Goal: Task Accomplishment & Management: Complete application form

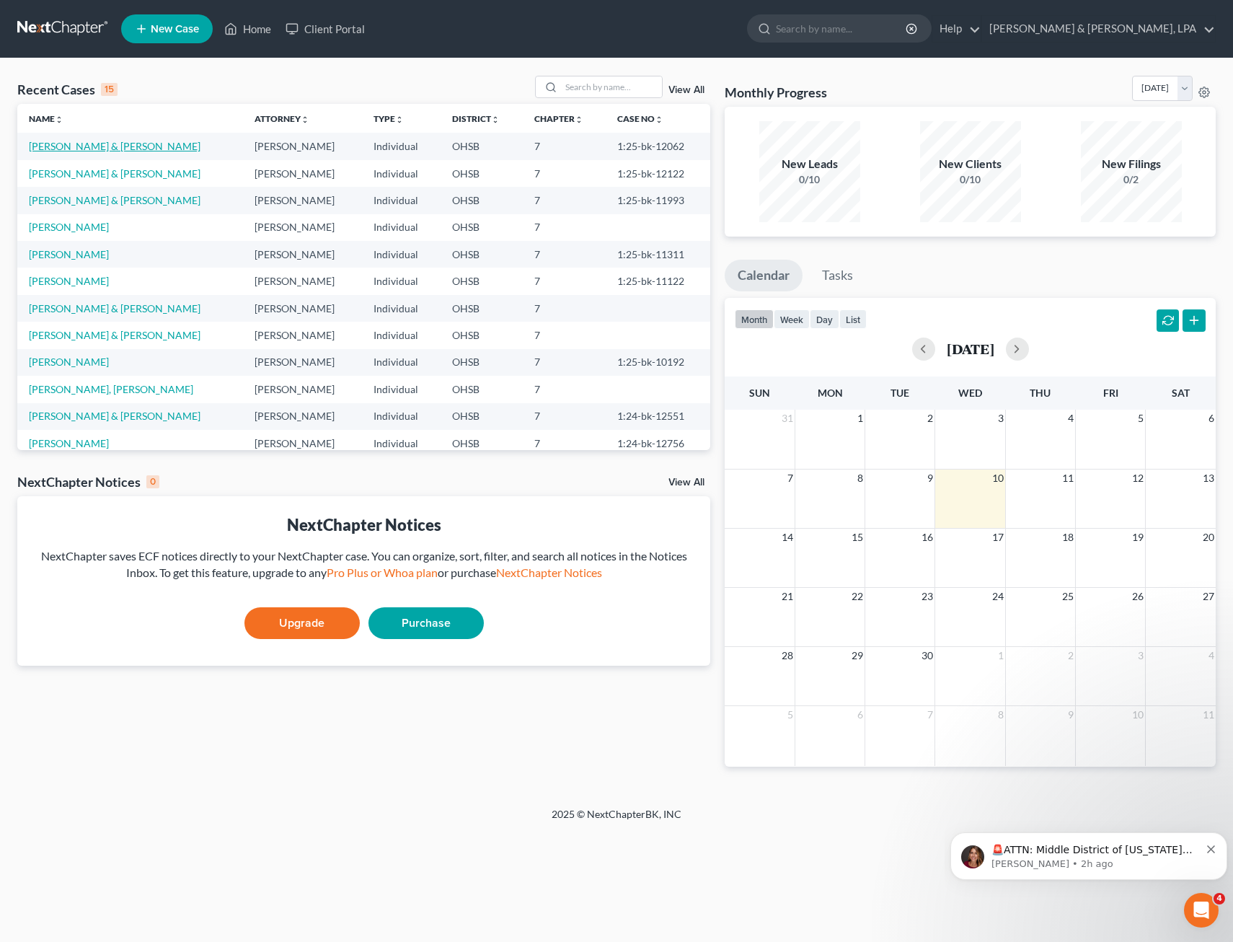
click at [108, 151] on link "[PERSON_NAME] & [PERSON_NAME]" at bounding box center [115, 146] width 172 height 12
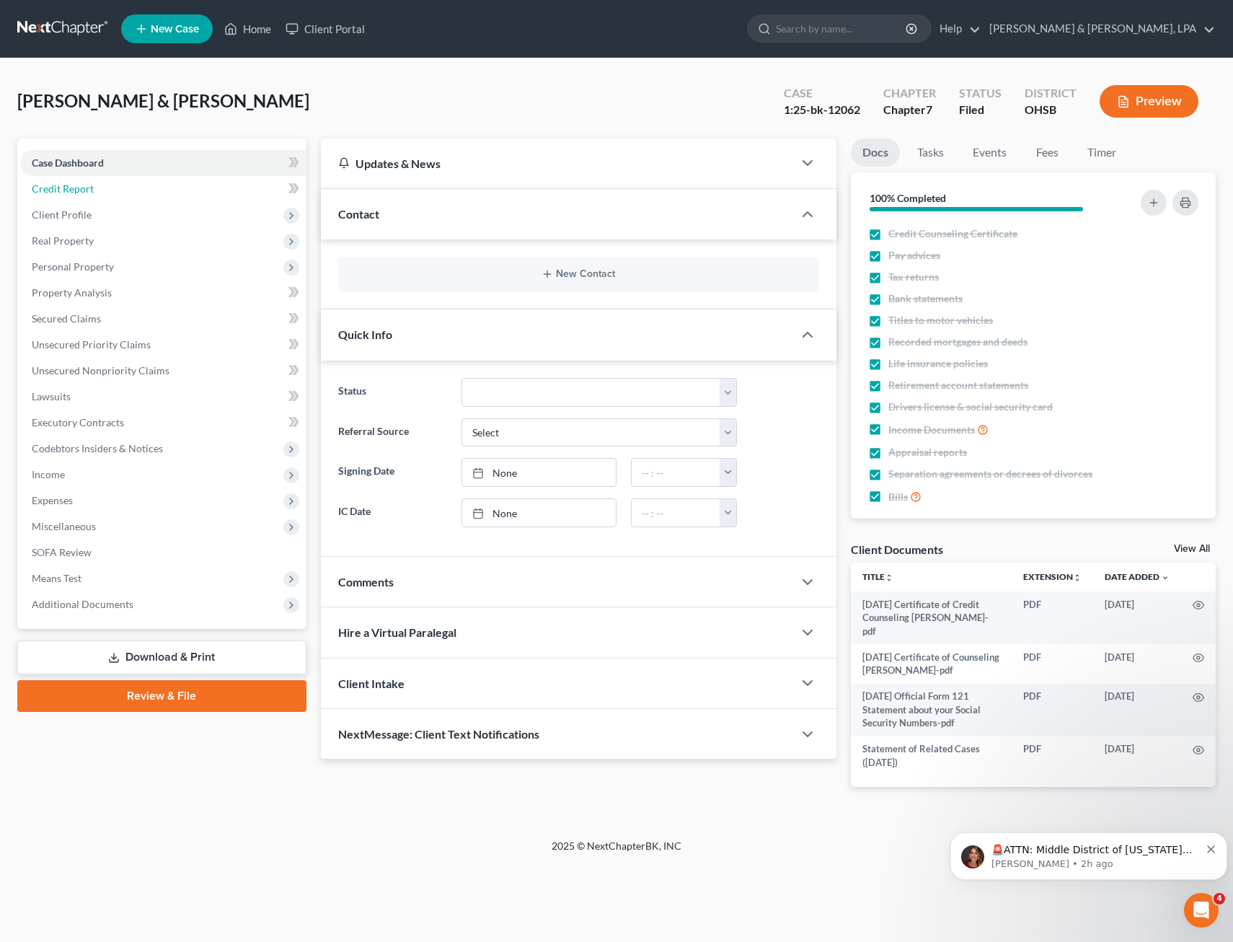
click at [180, 183] on link "Credit Report" at bounding box center [163, 189] width 286 height 26
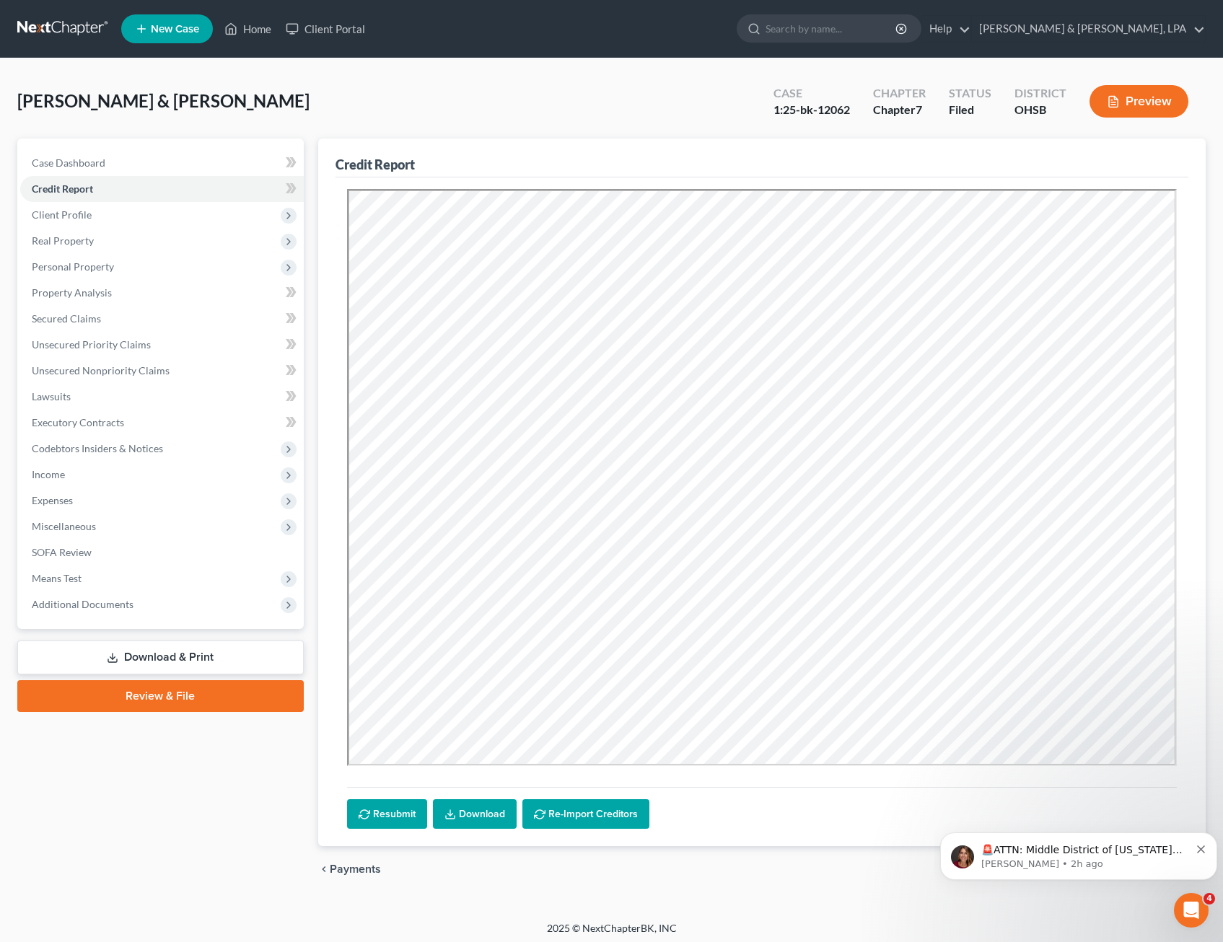
click at [170, 213] on span "Client Profile" at bounding box center [161, 215] width 283 height 26
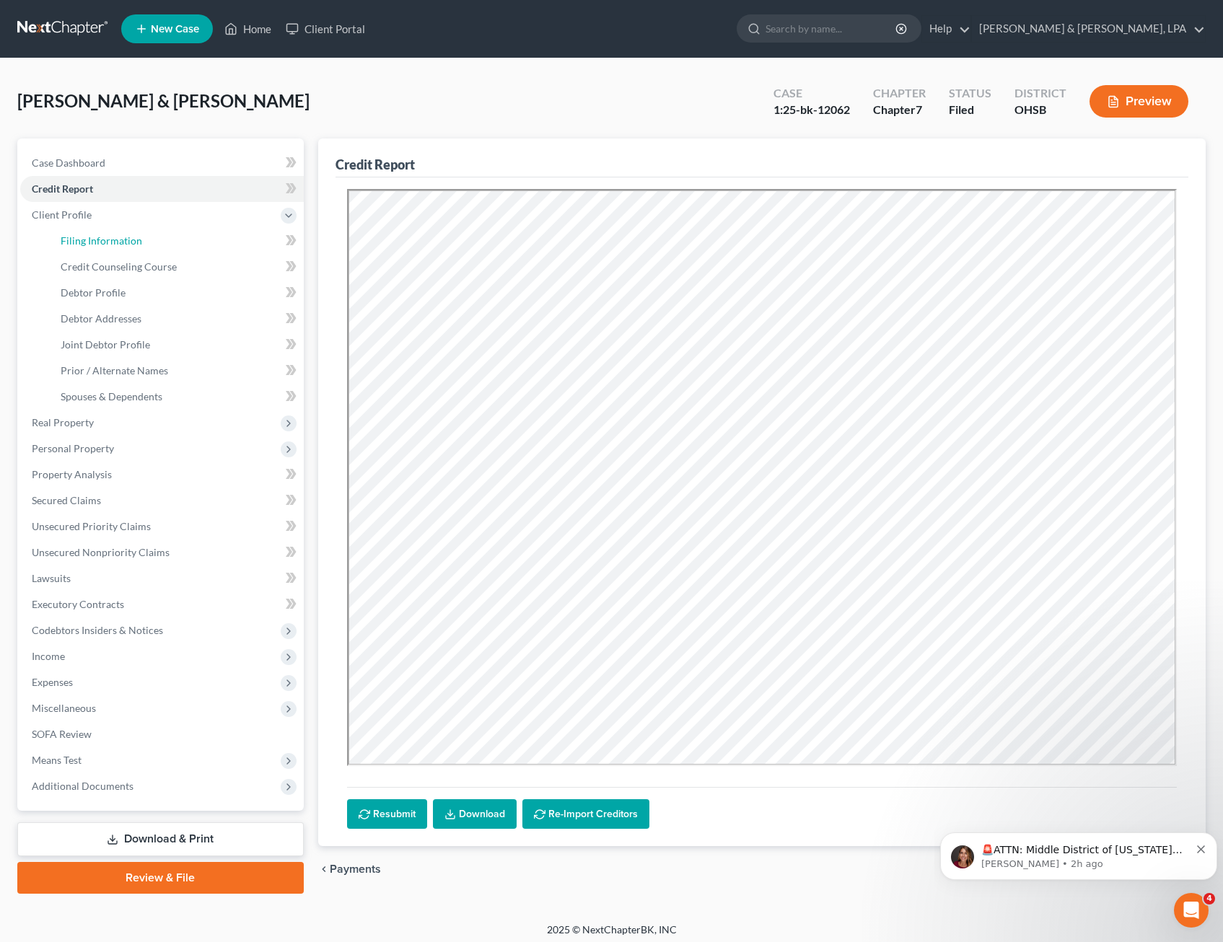
click at [182, 244] on link "Filing Information" at bounding box center [176, 241] width 255 height 26
select select "1"
select select "0"
select select "36"
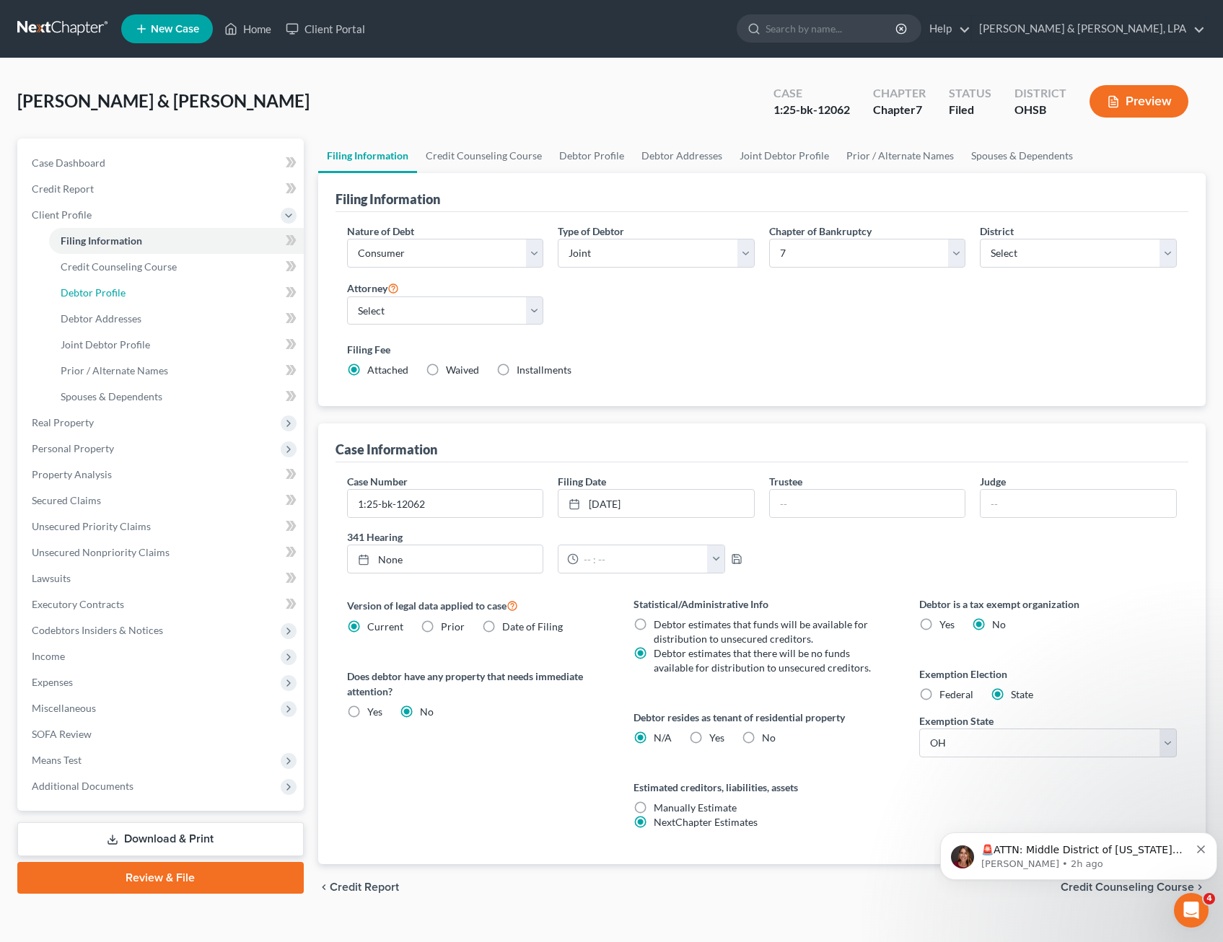
click at [132, 299] on link "Debtor Profile" at bounding box center [176, 293] width 255 height 26
select select "1"
select select "2"
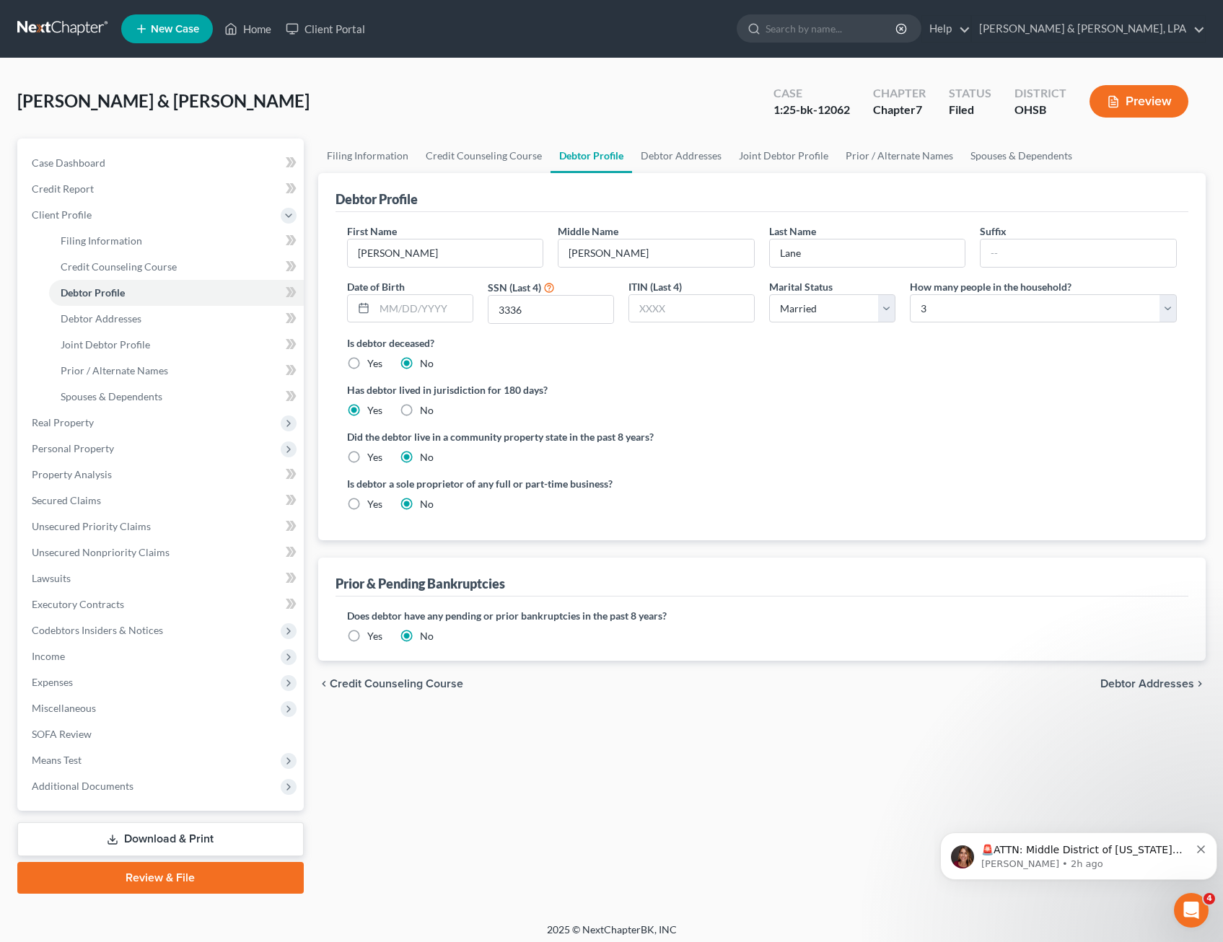
click at [804, 442] on label "Did the debtor live in a community property state in the past 8 years?" at bounding box center [762, 436] width 830 height 15
click at [188, 844] on link "Download & Print" at bounding box center [160, 839] width 286 height 34
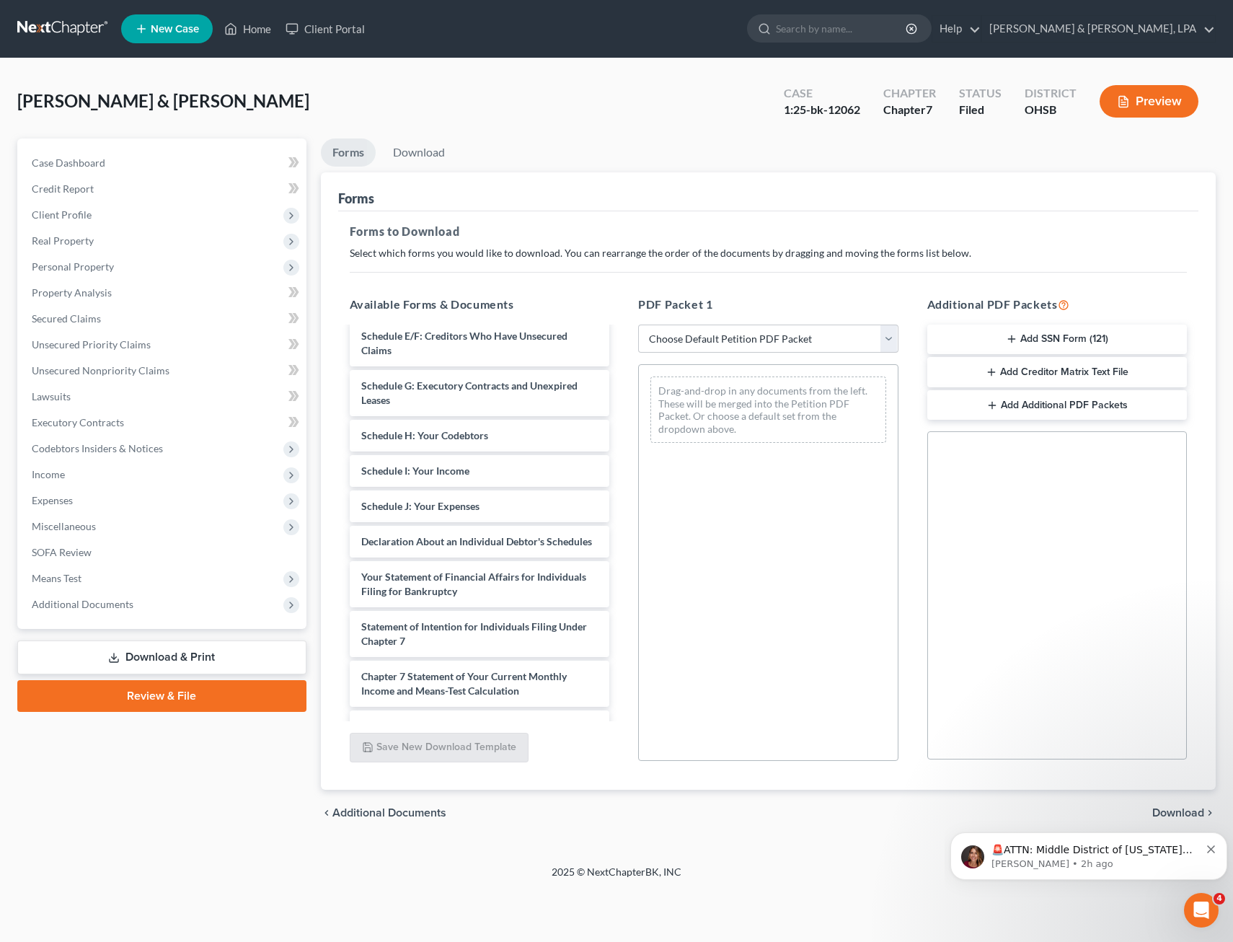
scroll to position [431, 0]
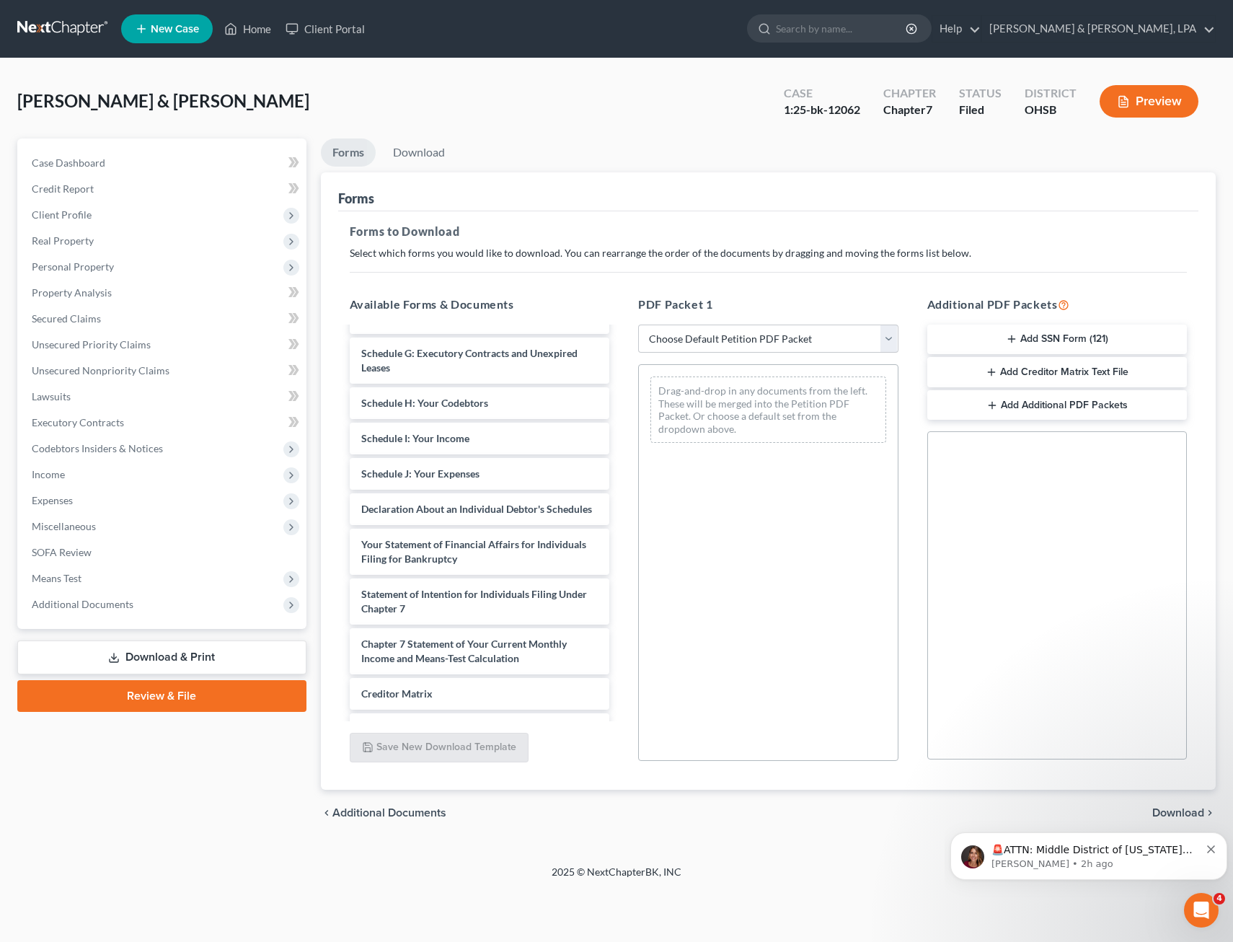
click at [539, 656] on span "Chapter 7 Statement of Your Current Monthly Income and Means-Test Calculation" at bounding box center [464, 651] width 206 height 27
click at [888, 341] on select "Choose Default Petition PDF Packet Complete Bankruptcy Petition (all forms and …" at bounding box center [768, 339] width 260 height 29
select select "2"
click at [638, 325] on select "Choose Default Petition PDF Packet Complete Bankruptcy Petition (all forms and …" at bounding box center [768, 339] width 260 height 29
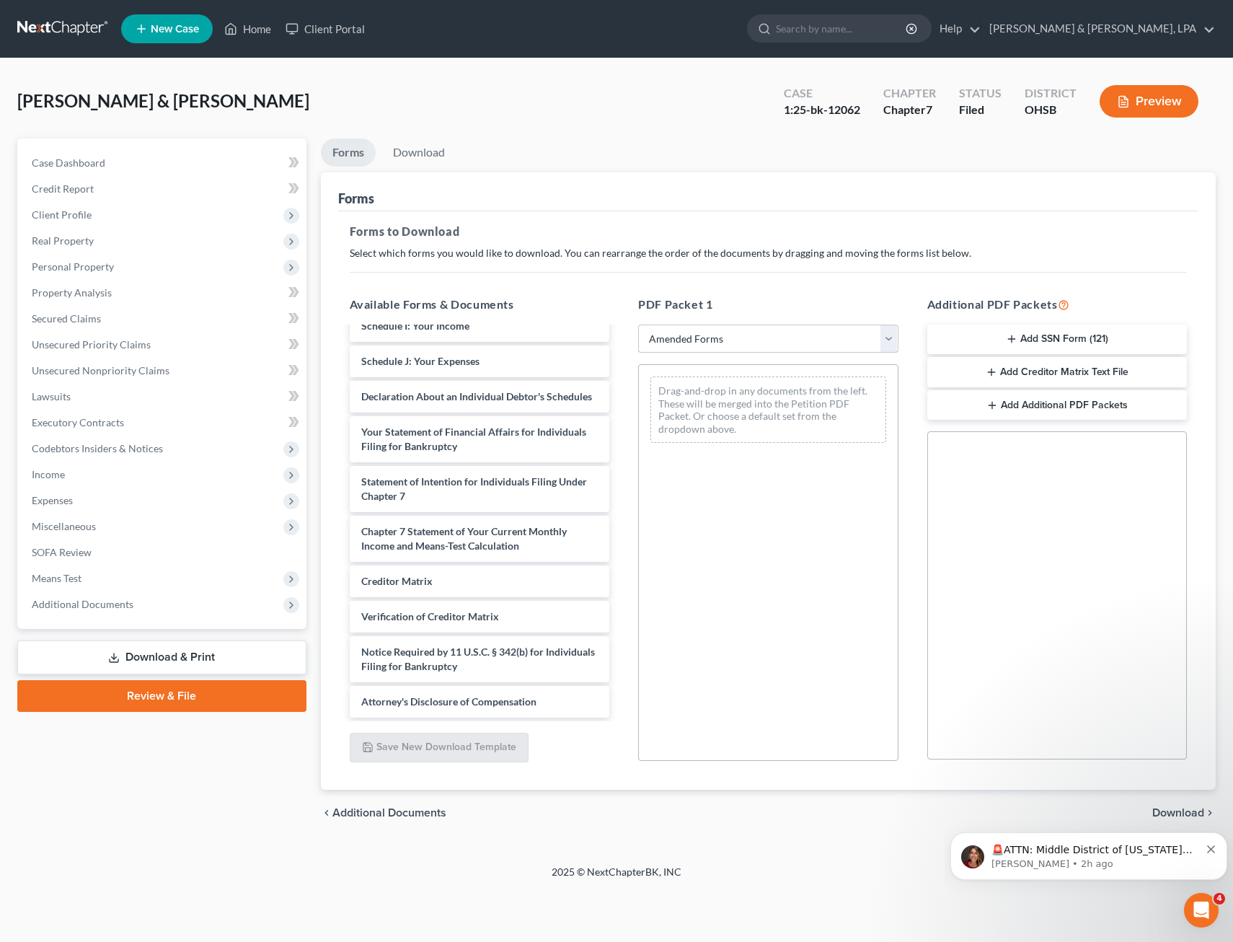
scroll to position [342, 0]
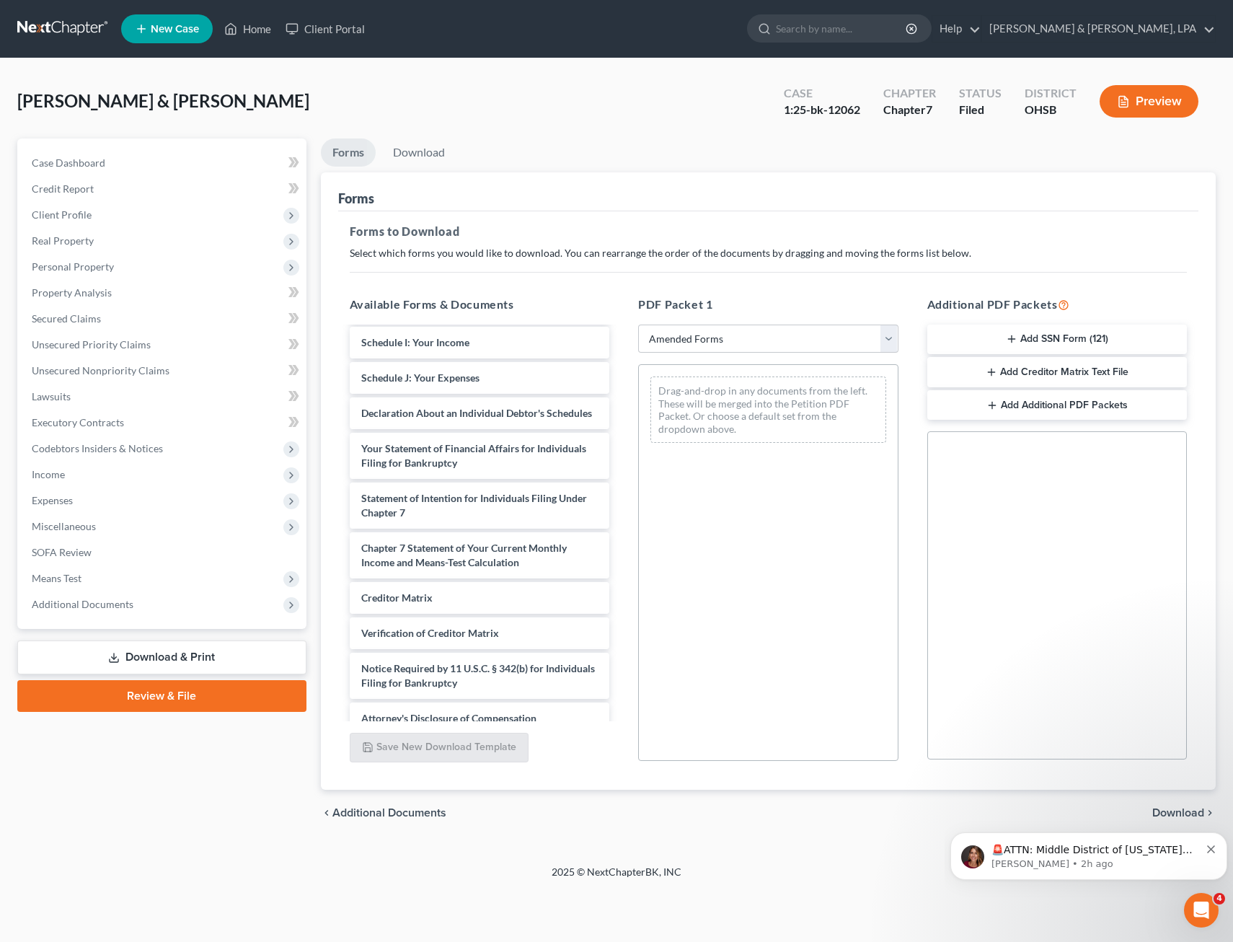
click at [561, 568] on div "Chapter 7 Statement of Your Current Monthly Income and Means-Test Calculation" at bounding box center [480, 555] width 260 height 46
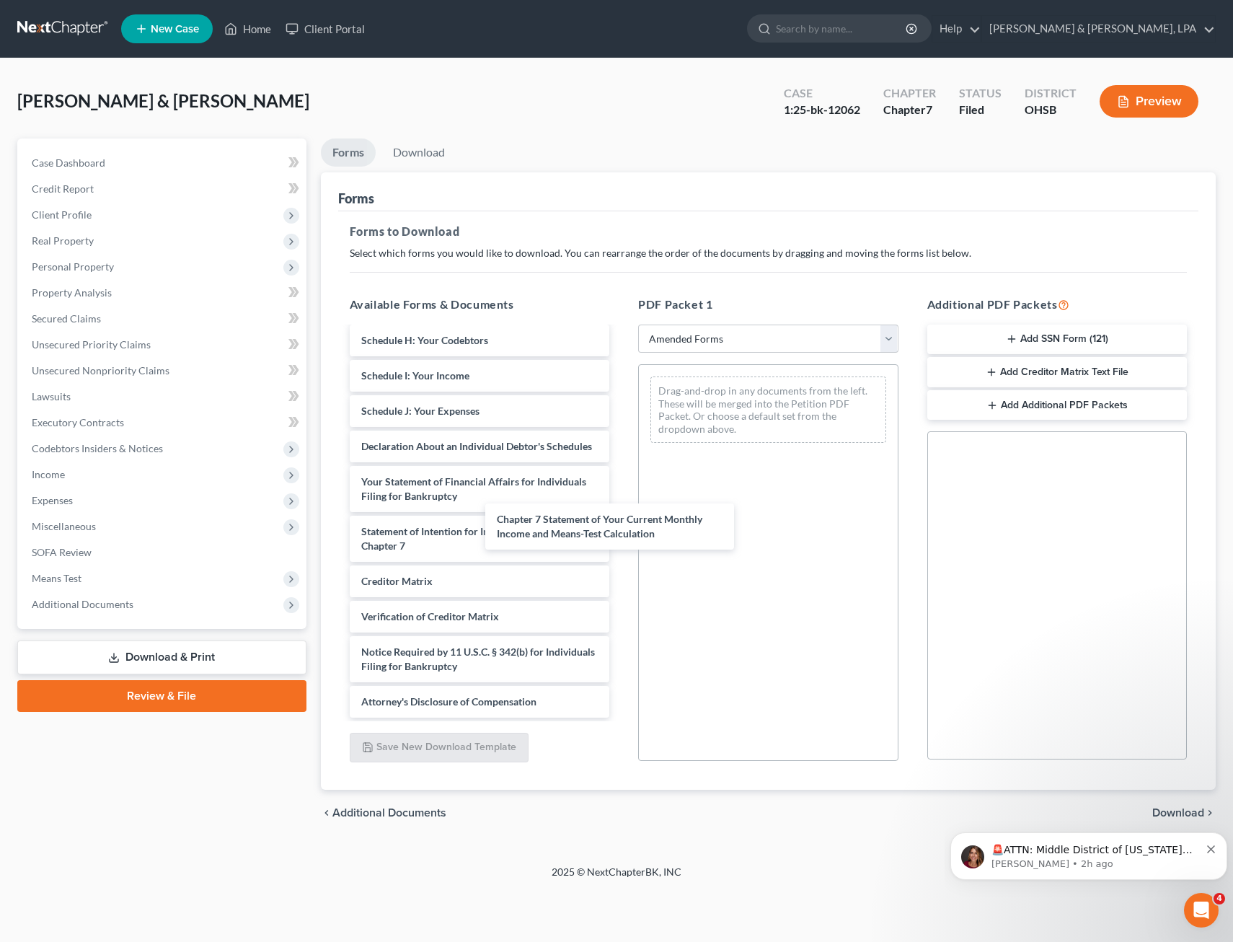
scroll to position [323, 0]
drag, startPoint x: 561, startPoint y: 568, endPoint x: 876, endPoint y: 450, distance: 336.7
click at [622, 450] on div "Chapter 7 Statement of Your Current Monthly Income and Means-Test Calculation V…" at bounding box center [479, 368] width 283 height 698
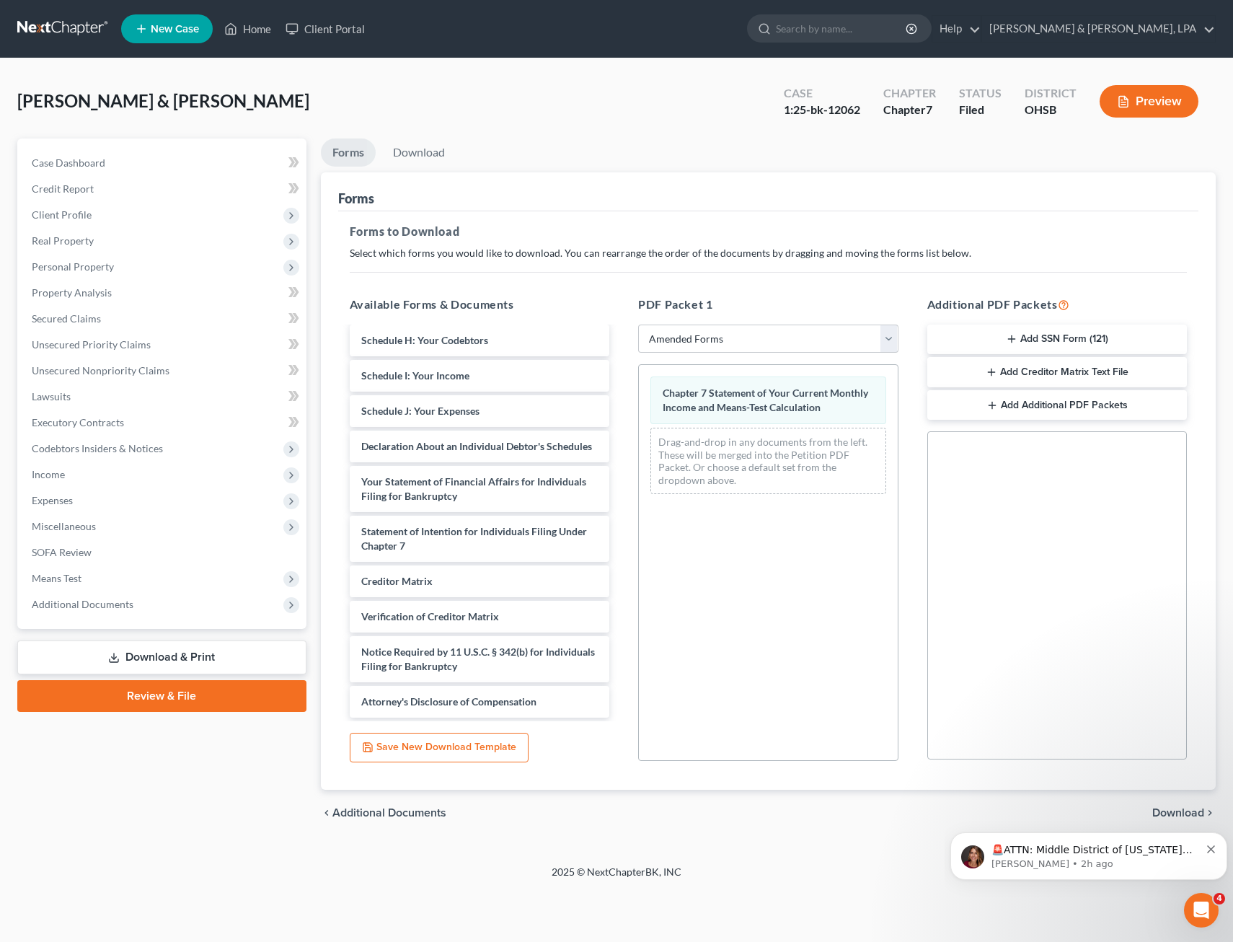
click at [1185, 814] on body "🚨ATTN: Middle District of [US_STATE] The court has added a new Credit Counselin…" at bounding box center [1089, 852] width 277 height 89
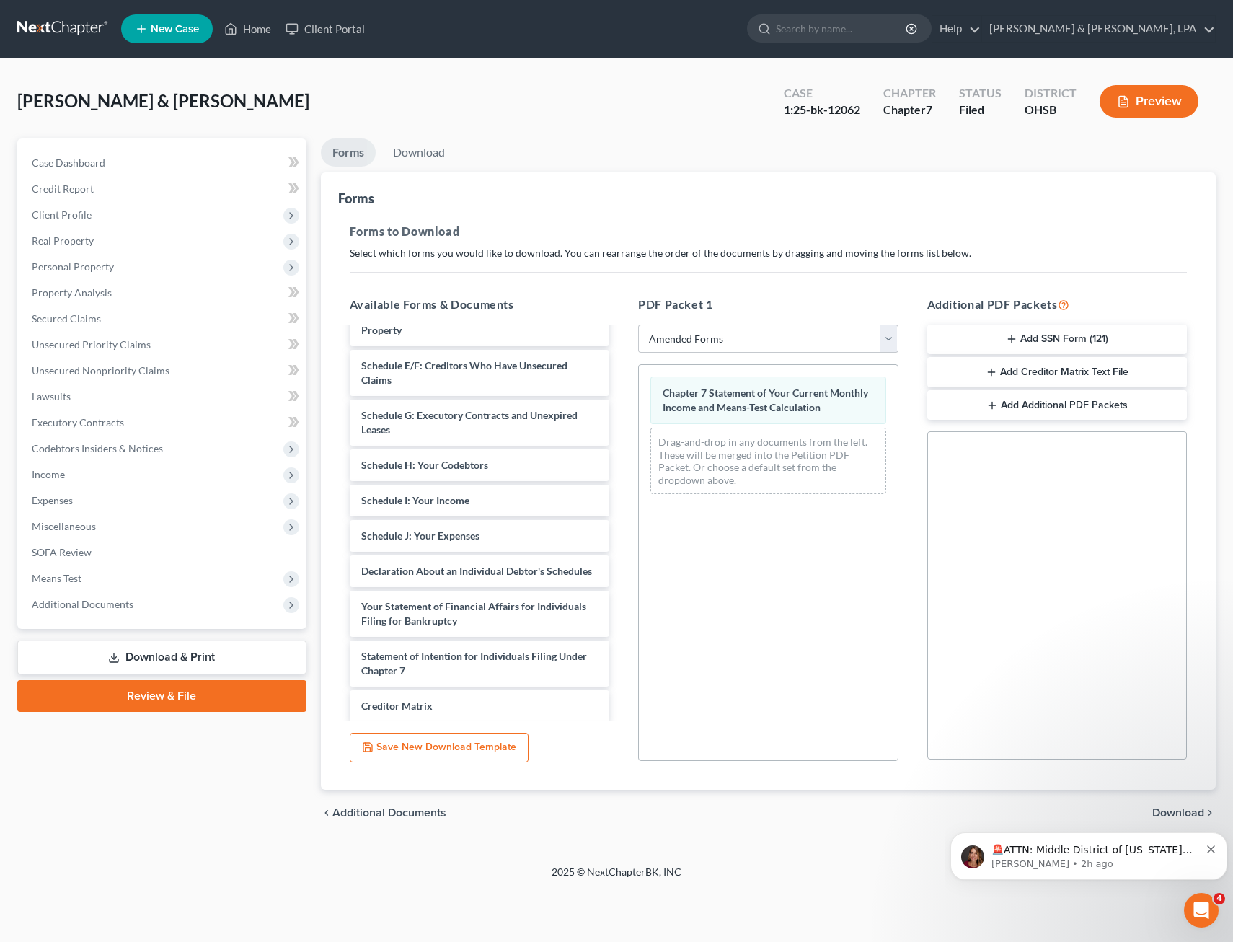
scroll to position [160, 0]
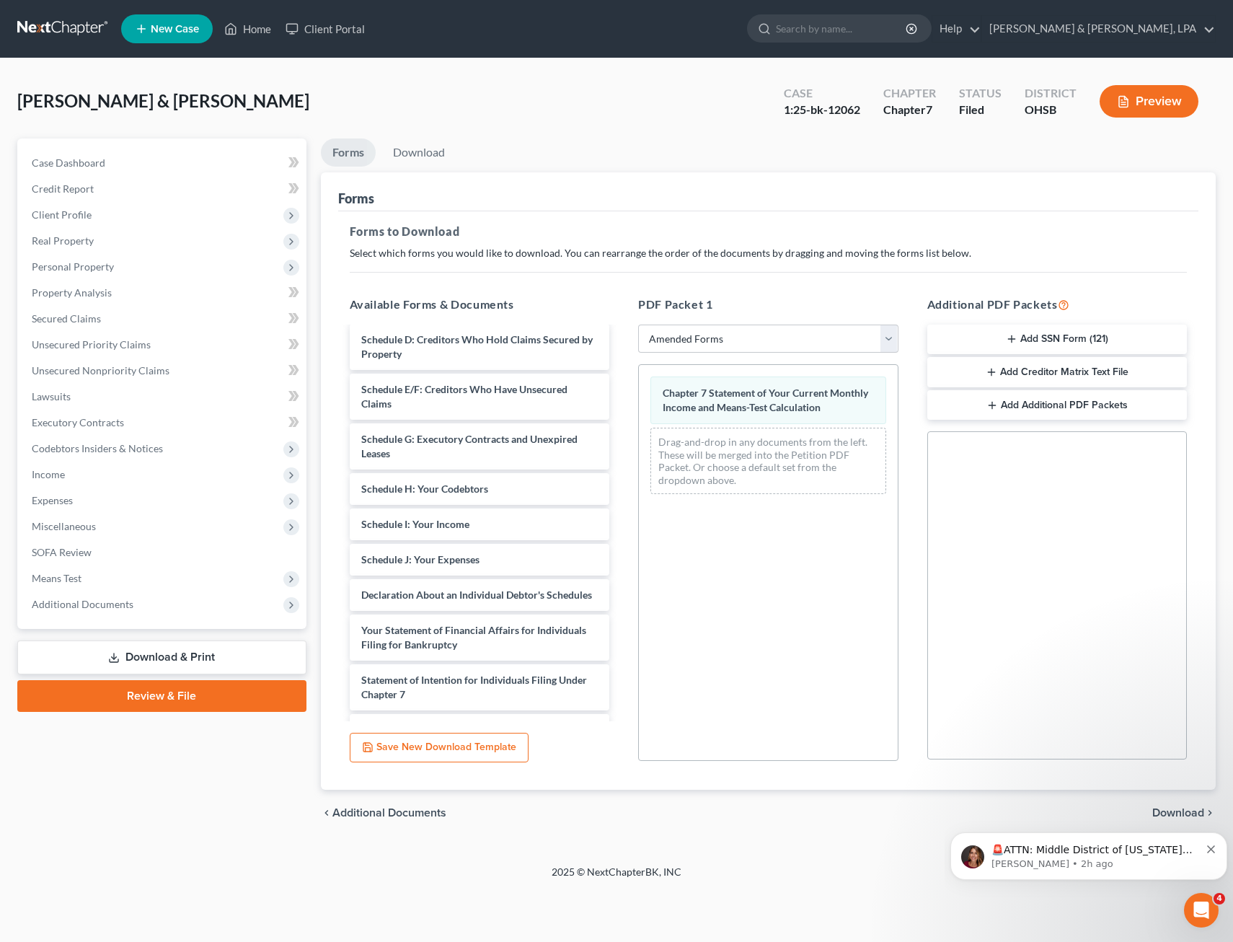
click at [1178, 813] on body "🚨ATTN: Middle District of [US_STATE] The court has added a new Credit Counselin…" at bounding box center [1089, 852] width 277 height 89
click at [1212, 850] on icon "Dismiss notification" at bounding box center [1211, 849] width 8 height 8
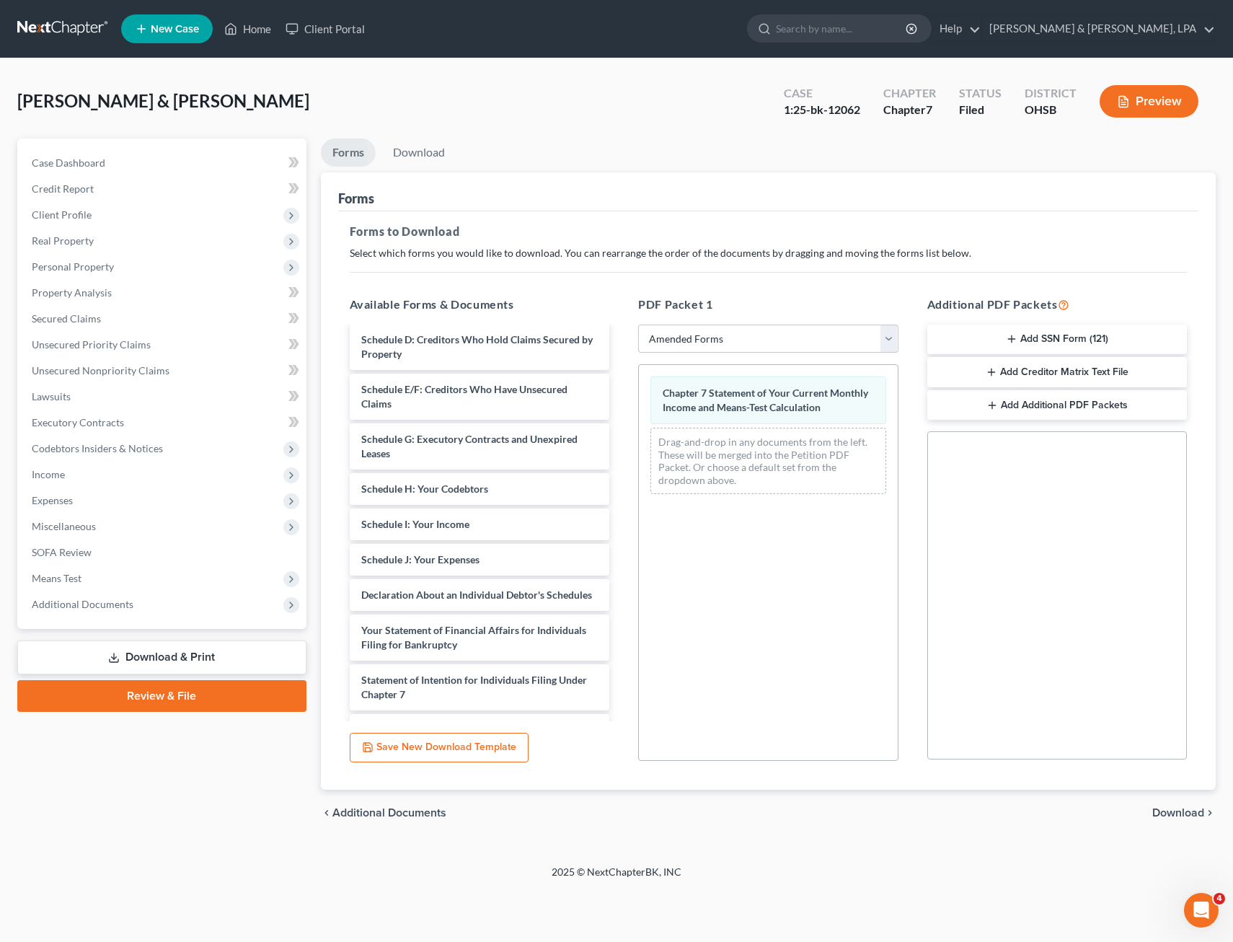
click at [1189, 811] on span "Download" at bounding box center [1179, 813] width 52 height 12
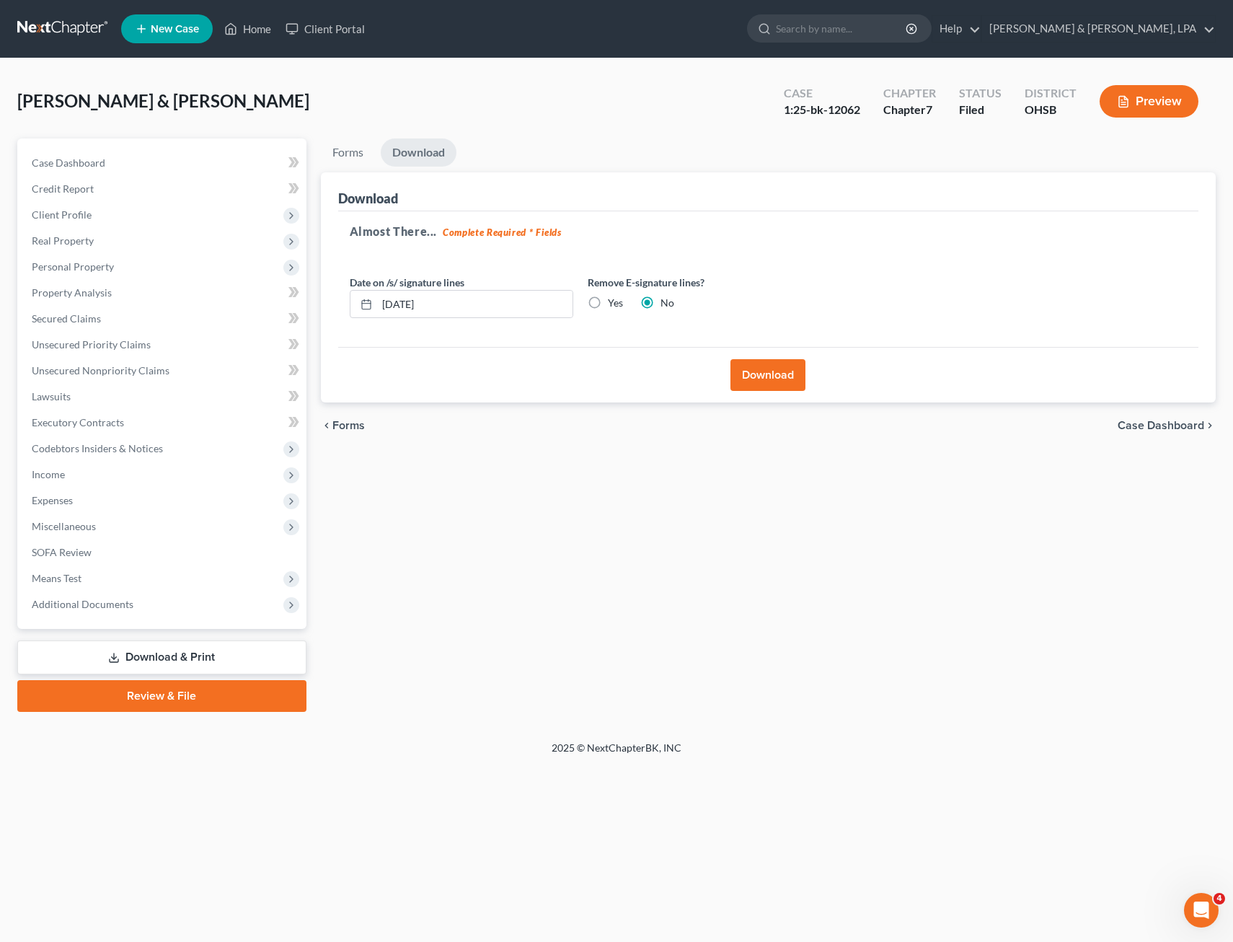
click at [775, 375] on button "Download" at bounding box center [768, 375] width 75 height 32
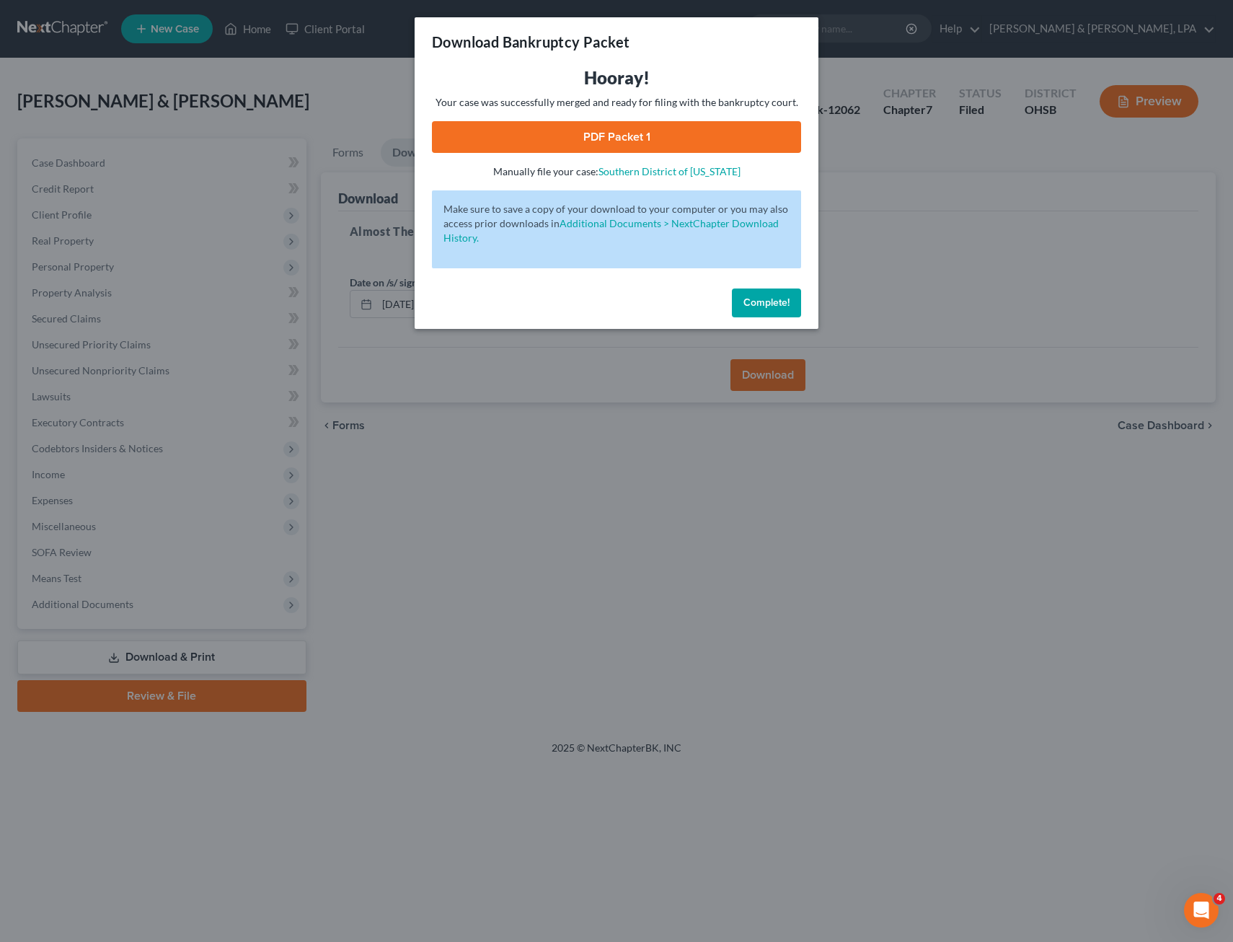
click at [603, 136] on link "PDF Packet 1" at bounding box center [616, 137] width 369 height 32
